Goal: Information Seeking & Learning: Check status

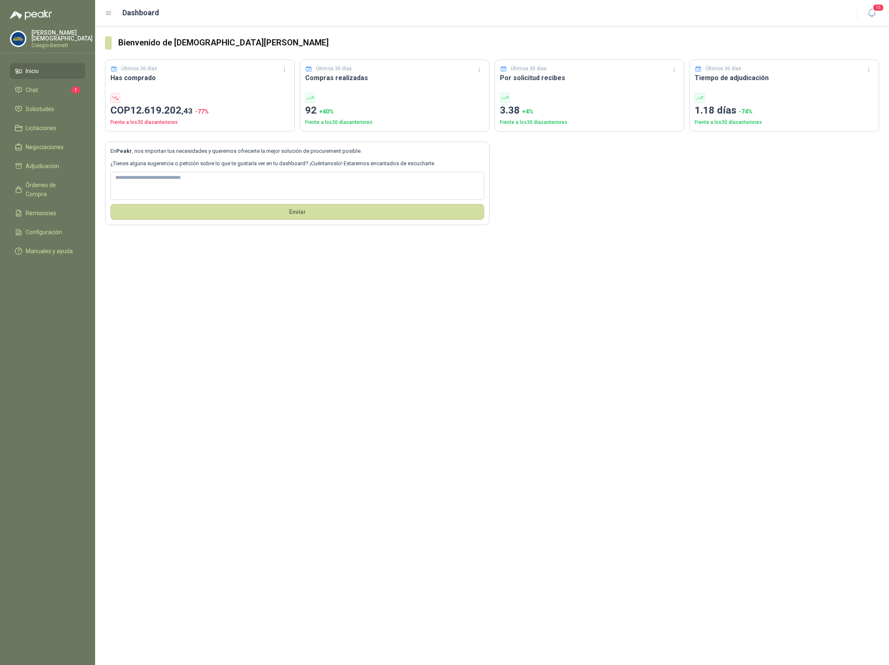
click at [58, 36] on p "[PERSON_NAME]" at bounding box center [61, 36] width 61 height 12
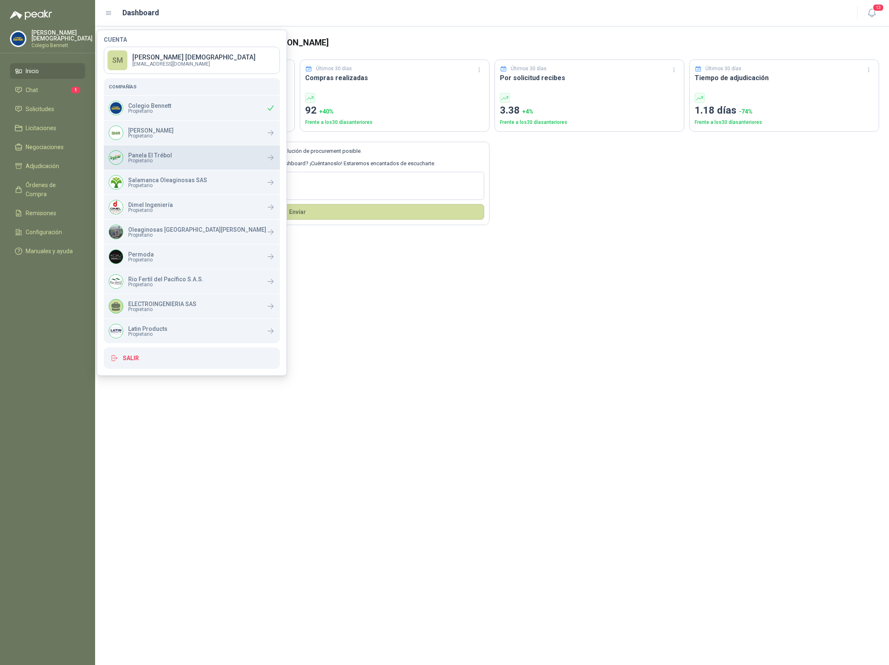
click at [157, 159] on span "Propietario" at bounding box center [150, 160] width 44 height 5
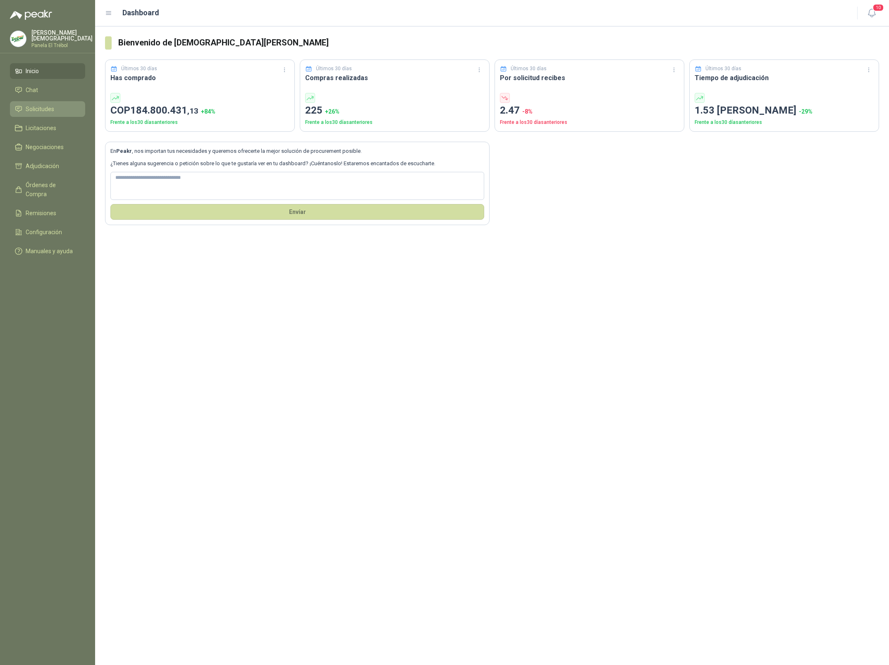
click at [48, 110] on span "Solicitudes" at bounding box center [40, 109] width 29 height 9
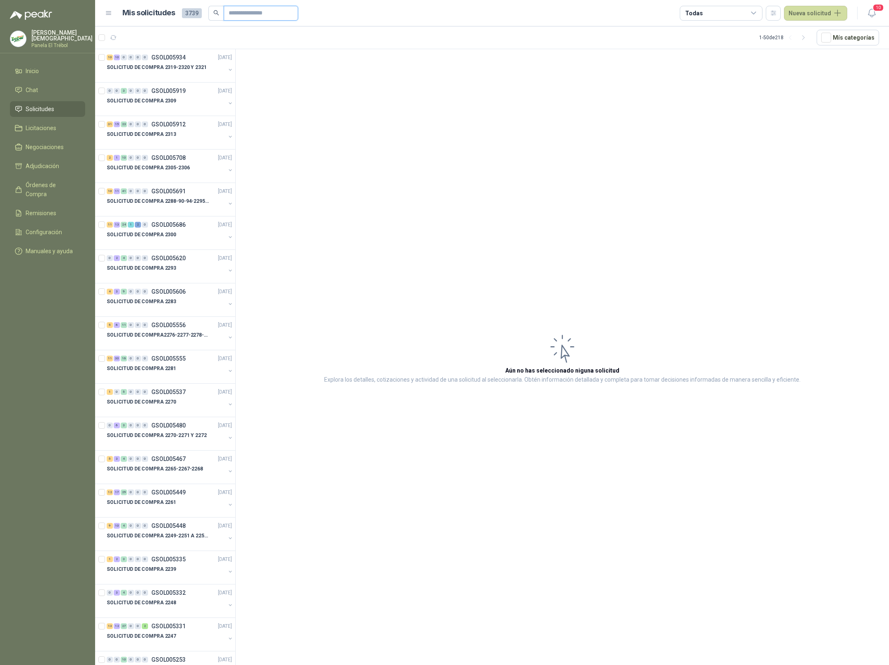
click at [254, 10] on input "text" at bounding box center [258, 13] width 58 height 14
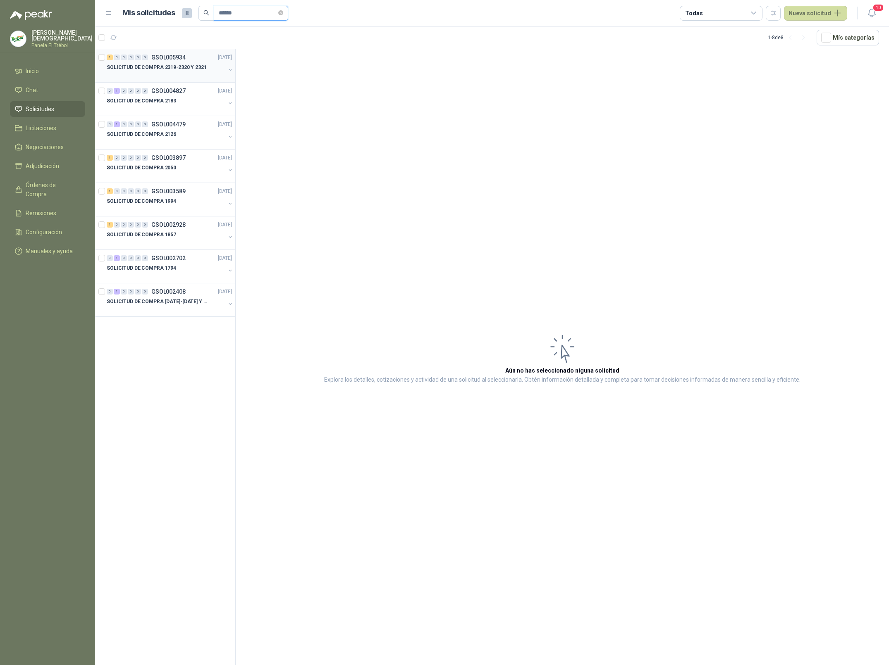
type input "******"
click at [178, 71] on p "SOLICITUD DE COMPRA 2319-2320 Y 2321" at bounding box center [157, 68] width 100 height 8
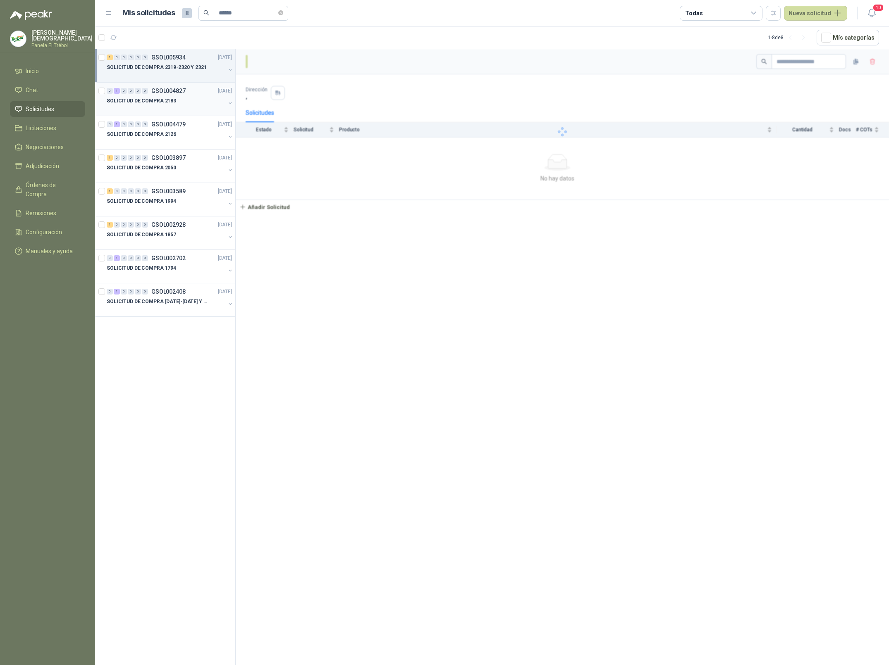
click at [167, 95] on div "0 1 0 0 0 0 GSOL004827 11/08/25" at bounding box center [170, 91] width 127 height 10
click at [181, 100] on div "SOLICITUD DE COMPRA 2183" at bounding box center [166, 101] width 119 height 10
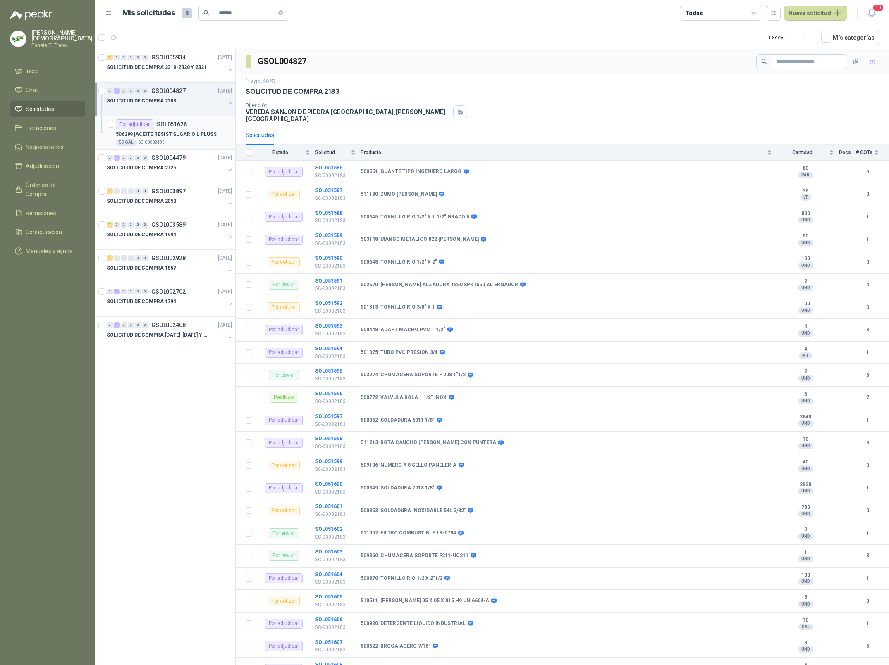
click at [182, 136] on p "506299 | ACEITE RESIST SUGAR OIL PLUSS" at bounding box center [166, 135] width 101 height 8
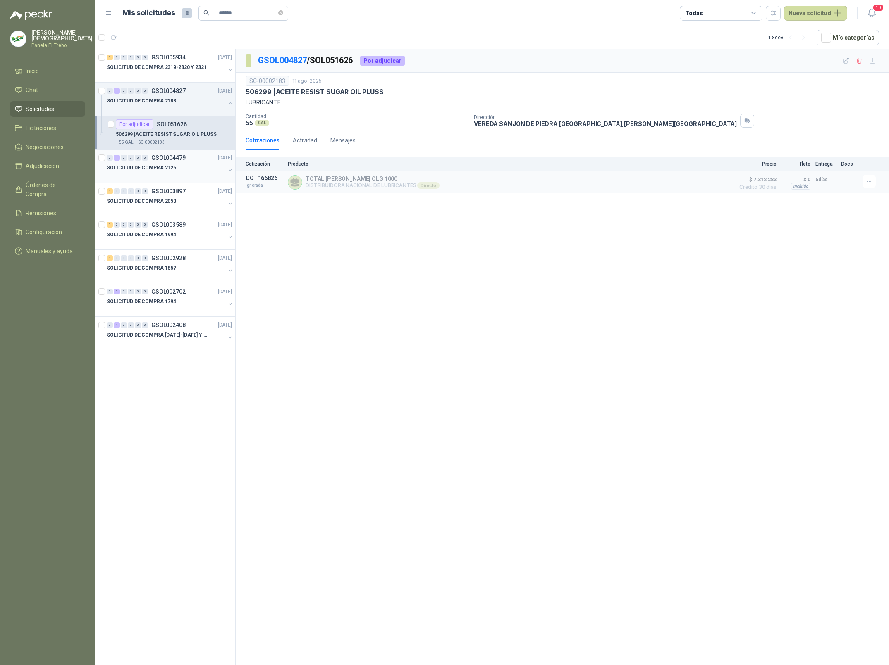
click at [161, 168] on p "SOLICITUD DE COMPRA 2126" at bounding box center [141, 168] width 69 height 8
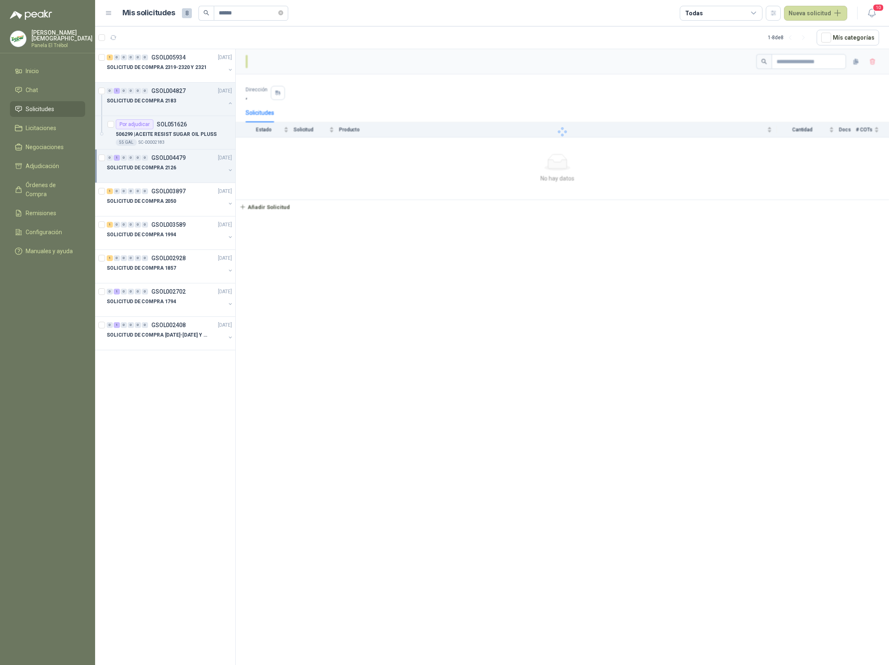
click at [166, 172] on p "SOLICITUD DE COMPRA 2126" at bounding box center [141, 168] width 69 height 8
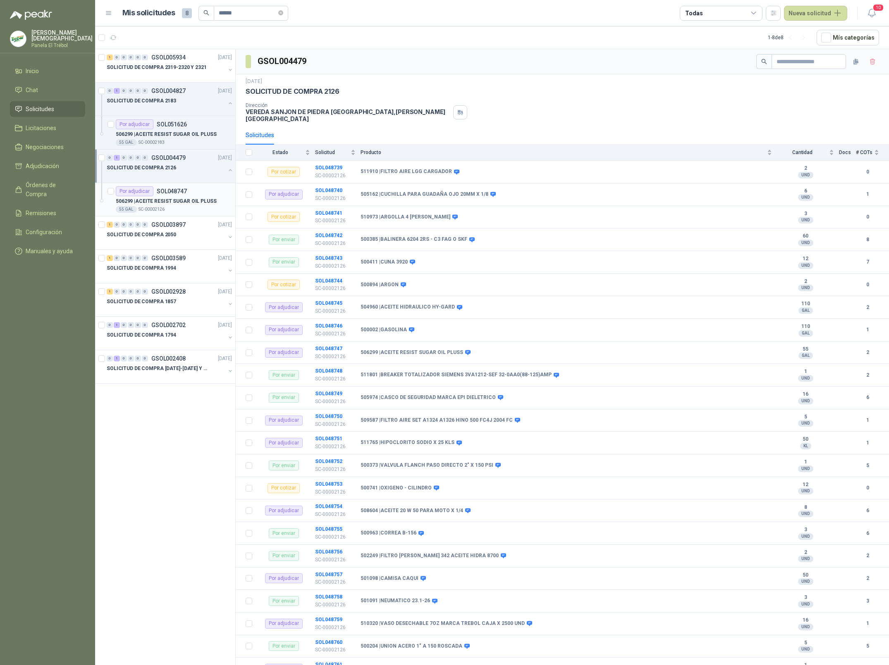
click at [170, 195] on div "Por adjudicar SOL048747" at bounding box center [151, 191] width 71 height 10
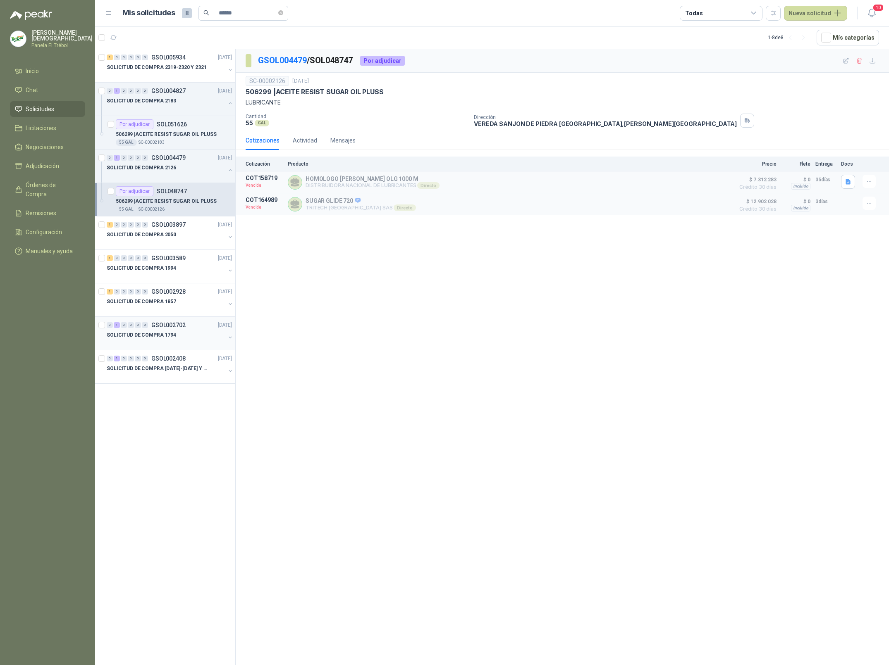
click at [187, 340] on div "SOLICITUD DE COMPRA 1794" at bounding box center [166, 335] width 119 height 10
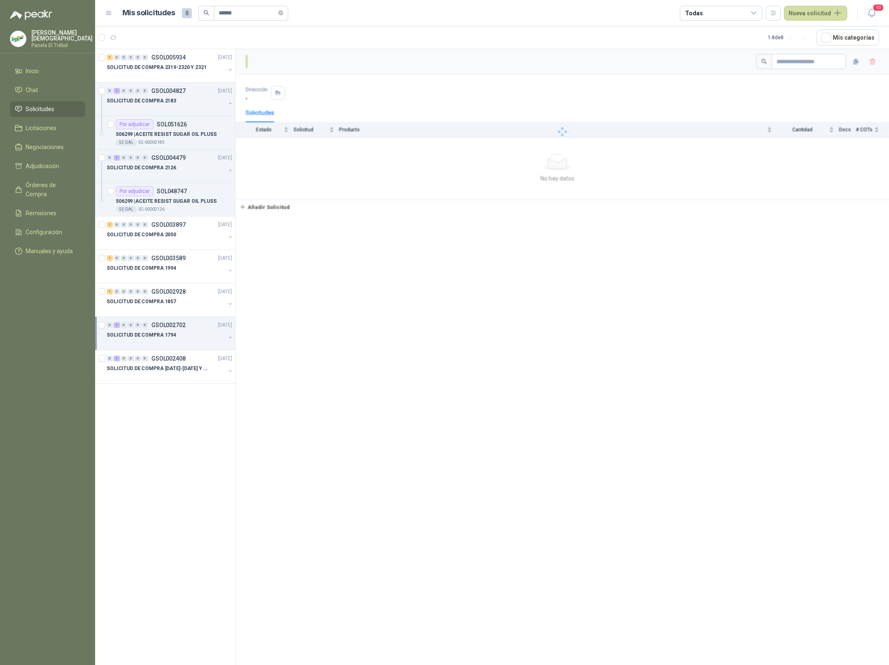
click at [169, 336] on p "SOLICITUD DE COMPRA 1794" at bounding box center [141, 335] width 69 height 8
click at [170, 365] on p "506299 | ACEITE RESIST SUGAR OIL PLUSS" at bounding box center [166, 369] width 101 height 8
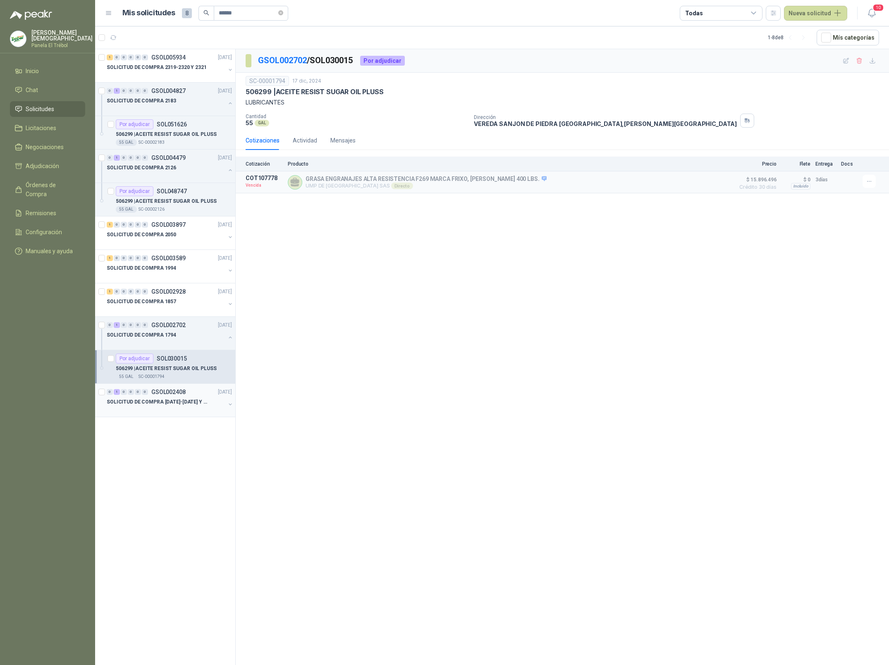
click at [167, 385] on div "0 1 0 0 0 0 GSOL002408 15/10/24 SOLICITUD DE COMPRA 1718-1719 Y 1726" at bounding box center [165, 400] width 140 height 33
click at [165, 402] on p "SOLICITUD DE COMPRA 1718-1719 Y 1726" at bounding box center [158, 402] width 103 height 8
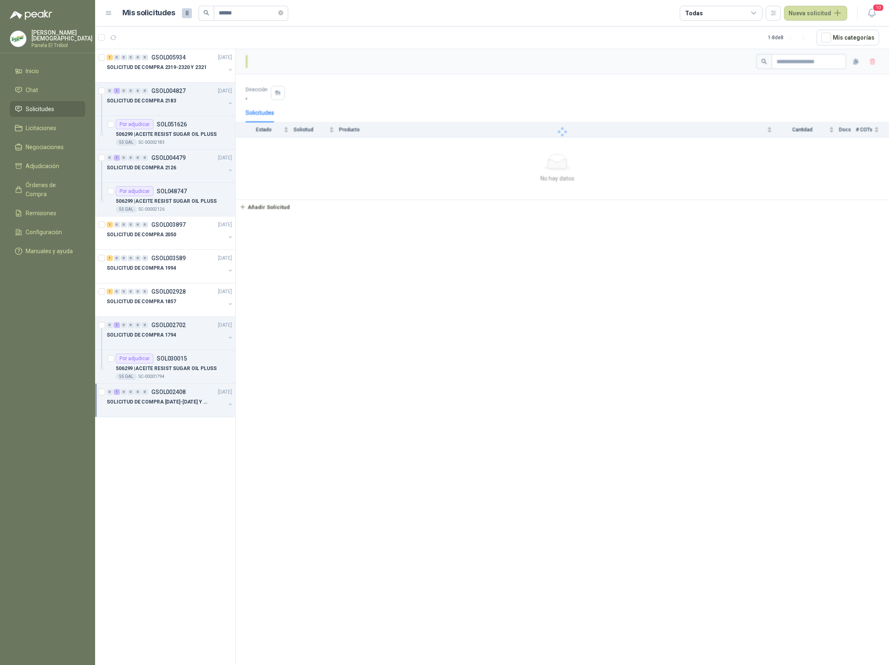
click at [171, 406] on p "SOLICITUD DE COMPRA 1718-1719 Y 1726" at bounding box center [158, 402] width 103 height 8
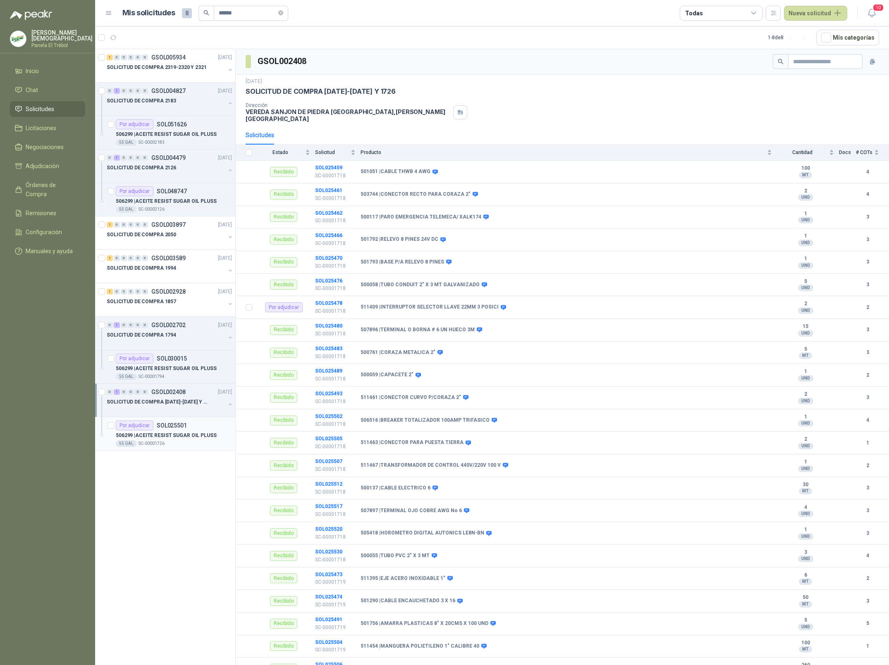
click at [180, 429] on p "SOL025501" at bounding box center [172, 426] width 30 height 6
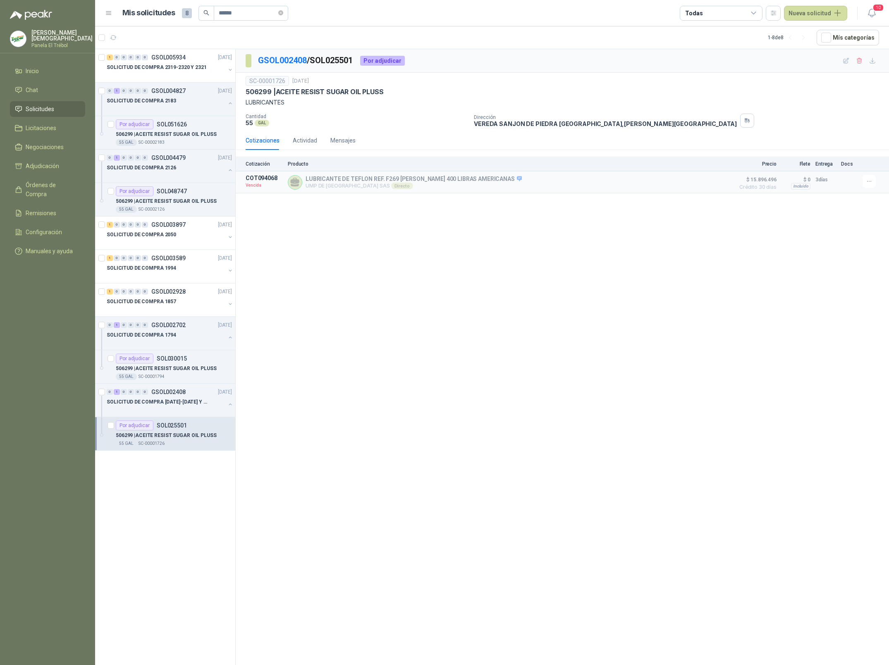
click at [42, 43] on p "Panela El Trébol" at bounding box center [61, 45] width 61 height 5
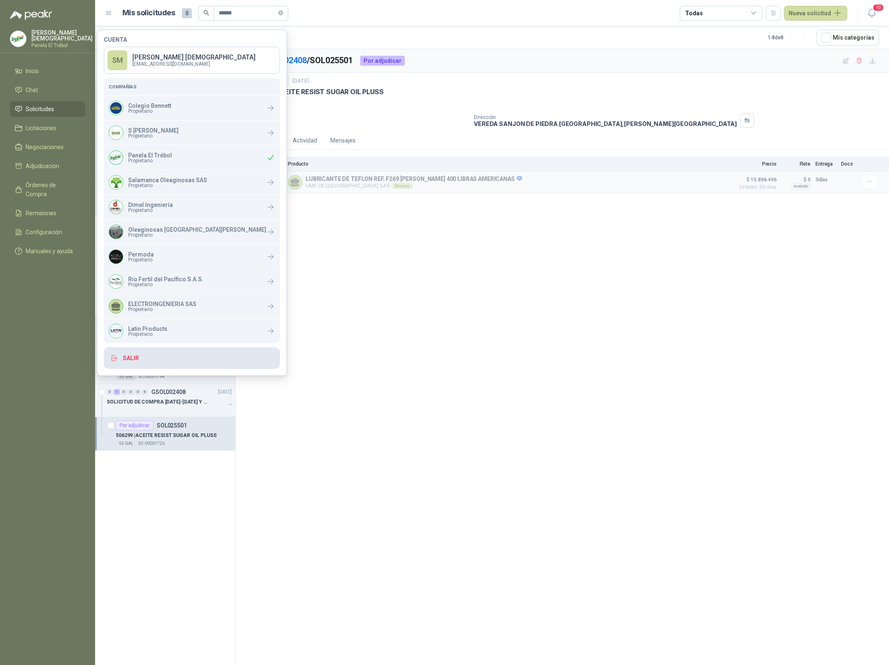
click at [157, 362] on button "Salir" at bounding box center [192, 358] width 176 height 21
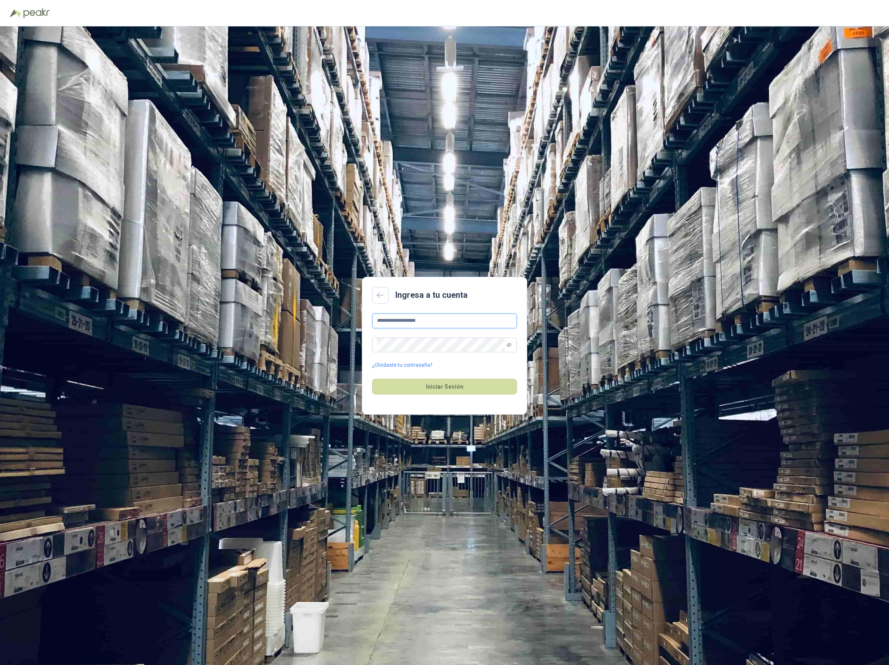
click at [429, 326] on input "**********" at bounding box center [444, 321] width 145 height 15
type input "**********"
click at [434, 389] on button "Iniciar Sesión" at bounding box center [444, 387] width 145 height 16
